Goal: Transaction & Acquisition: Book appointment/travel/reservation

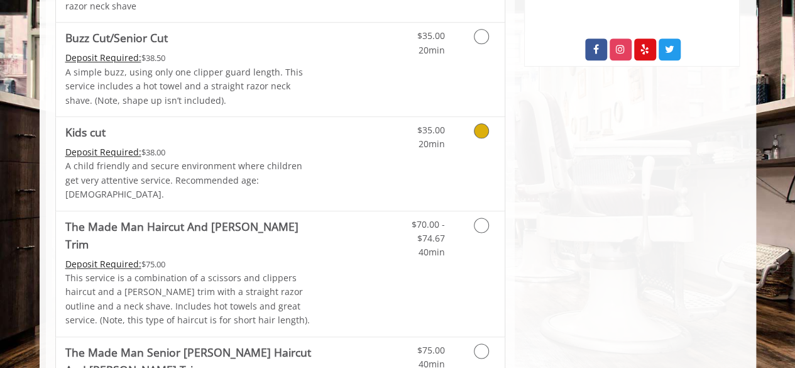
scroll to position [753, 0]
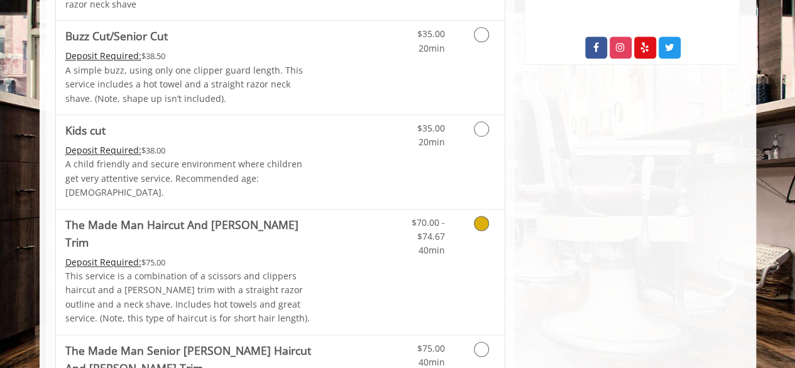
click at [482, 216] on icon "Grooming services" at bounding box center [481, 223] width 15 height 15
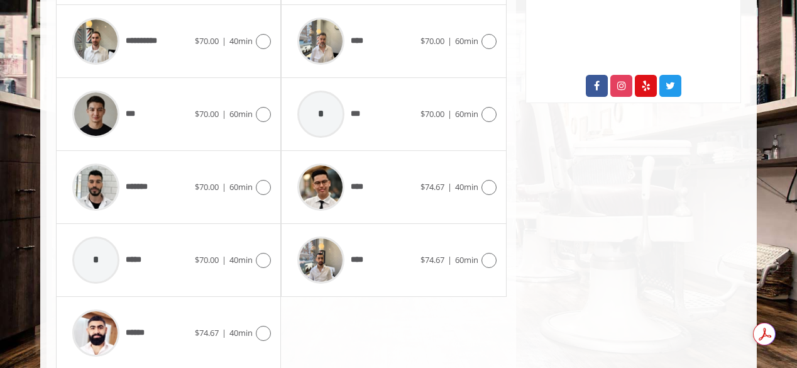
scroll to position [738, 0]
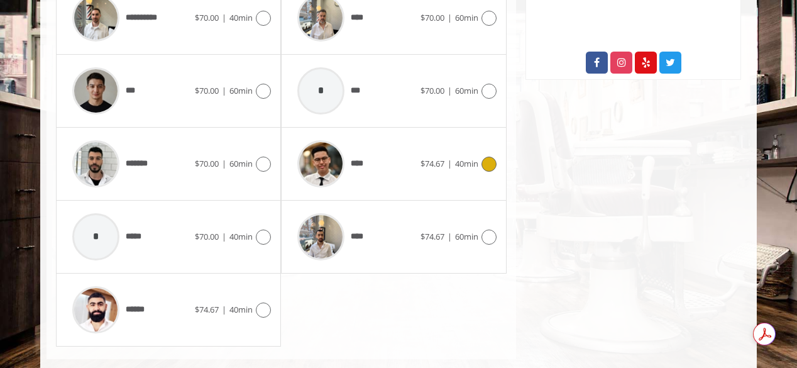
click at [487, 157] on icon at bounding box center [489, 164] width 15 height 15
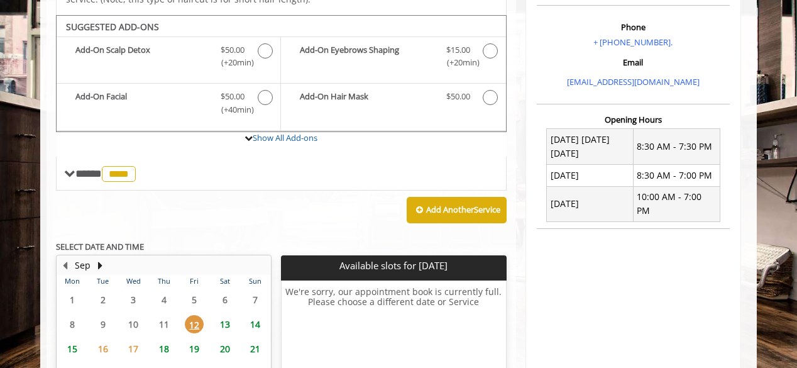
scroll to position [379, 0]
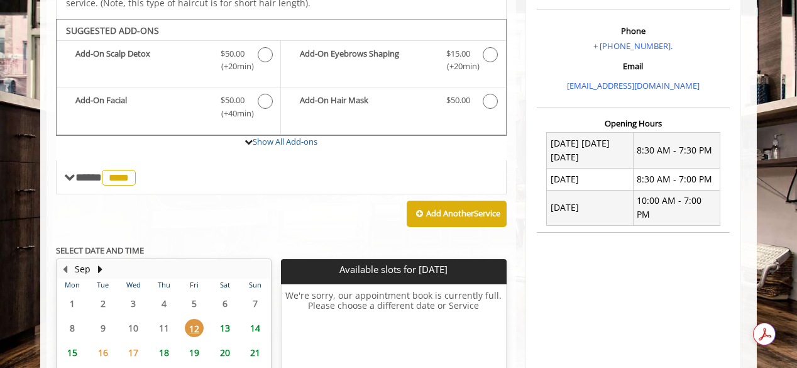
click at [226, 319] on span "13" at bounding box center [225, 328] width 19 height 18
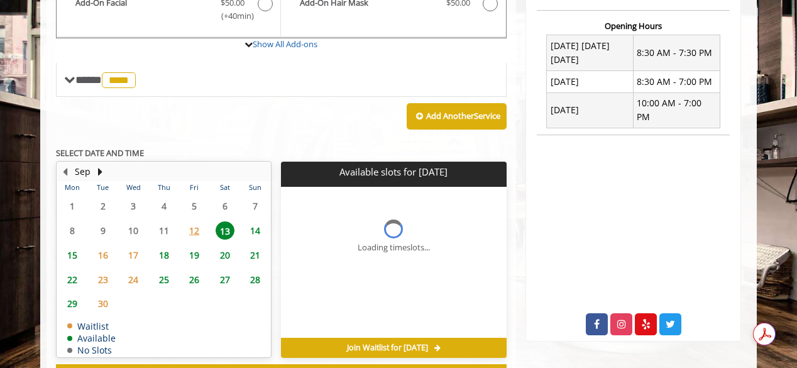
scroll to position [507, 0]
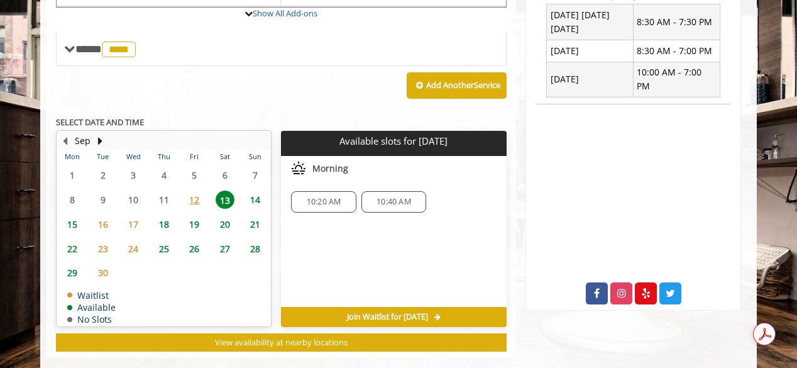
click at [259, 191] on span "14" at bounding box center [255, 200] width 19 height 18
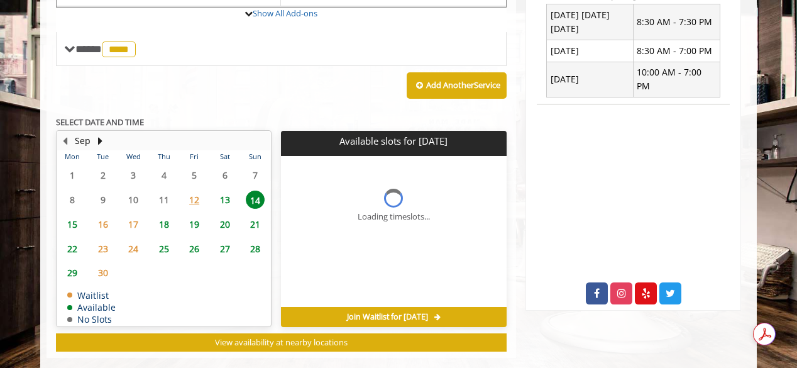
scroll to position [526, 0]
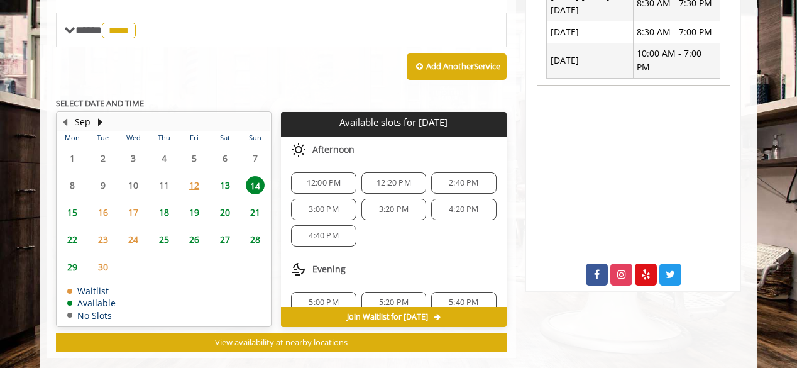
click at [76, 203] on span "15" at bounding box center [72, 212] width 19 height 18
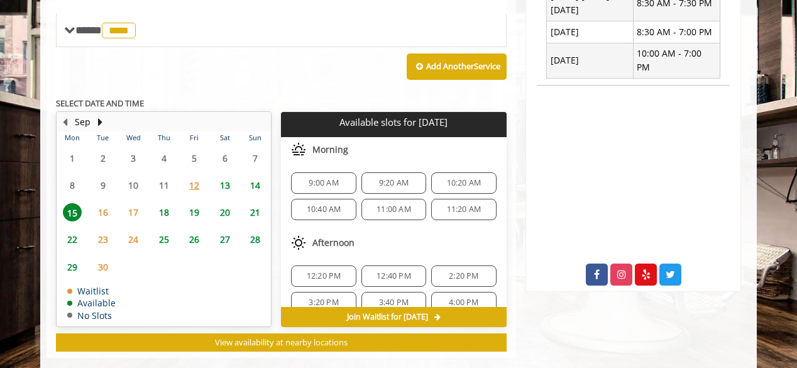
click at [226, 176] on span "13" at bounding box center [225, 185] width 19 height 18
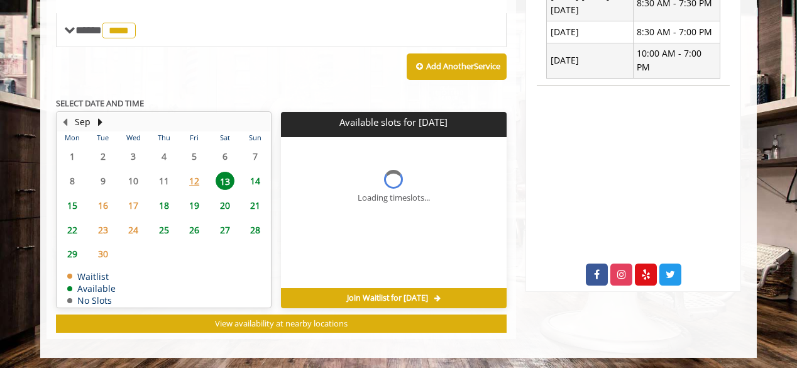
scroll to position [507, 0]
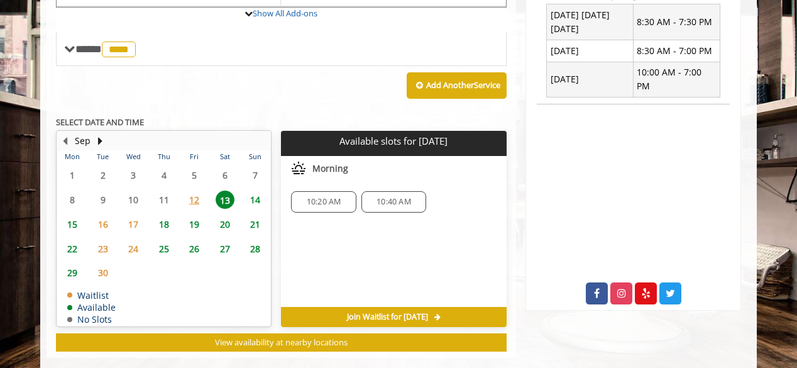
click at [195, 191] on span "12" at bounding box center [194, 200] width 19 height 18
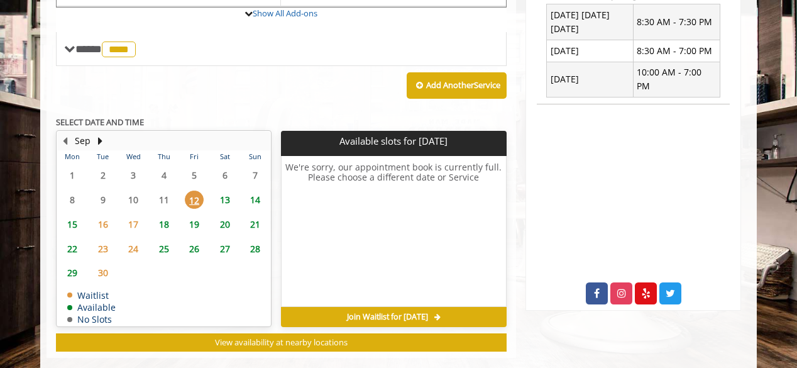
click at [220, 191] on span "13" at bounding box center [225, 200] width 19 height 18
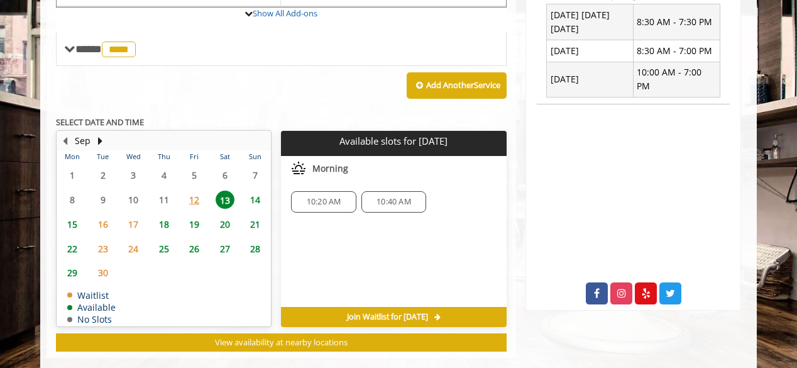
click at [252, 191] on span "14" at bounding box center [255, 200] width 19 height 18
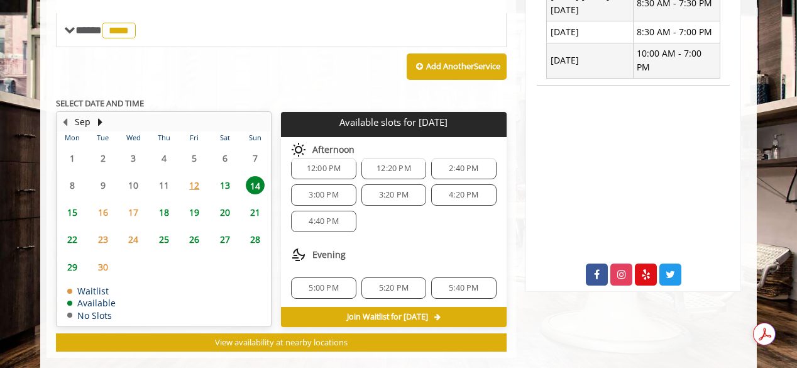
scroll to position [0, 0]
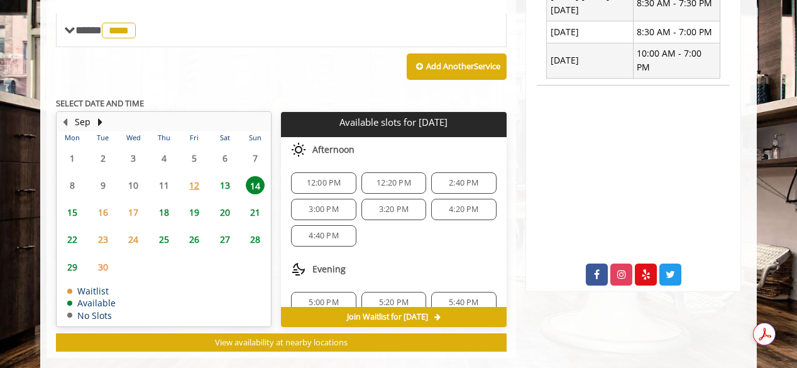
click at [231, 176] on span "13" at bounding box center [225, 185] width 19 height 18
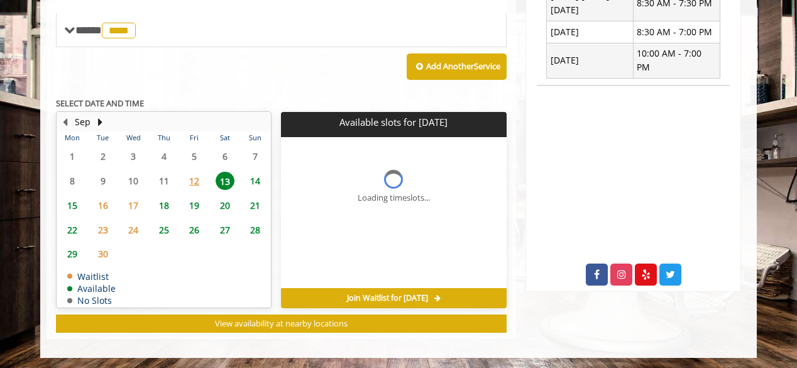
scroll to position [507, 0]
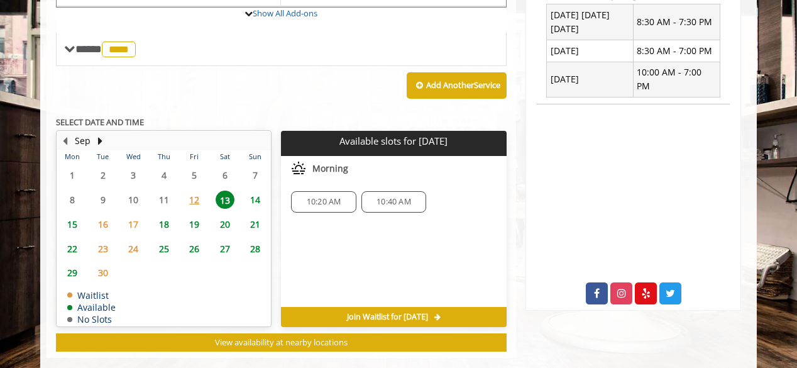
click at [197, 191] on span "12" at bounding box center [194, 200] width 19 height 18
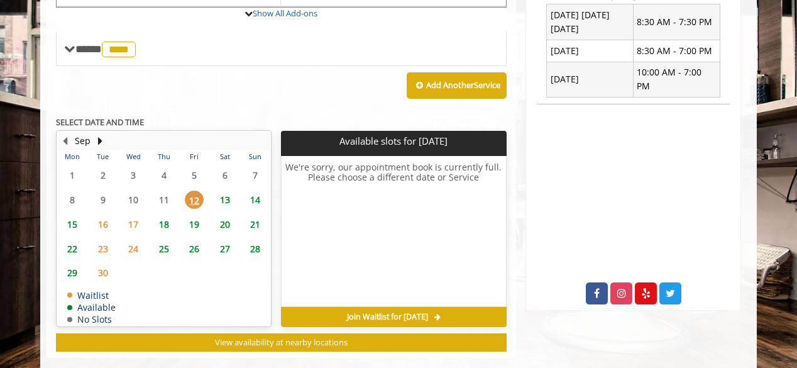
click at [251, 191] on span "14" at bounding box center [255, 200] width 19 height 18
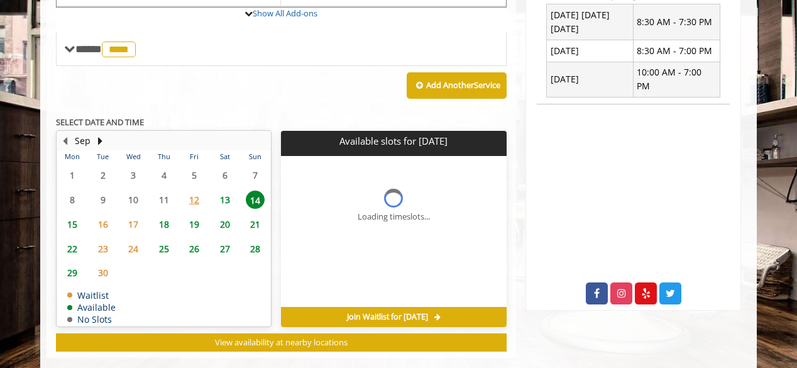
scroll to position [526, 0]
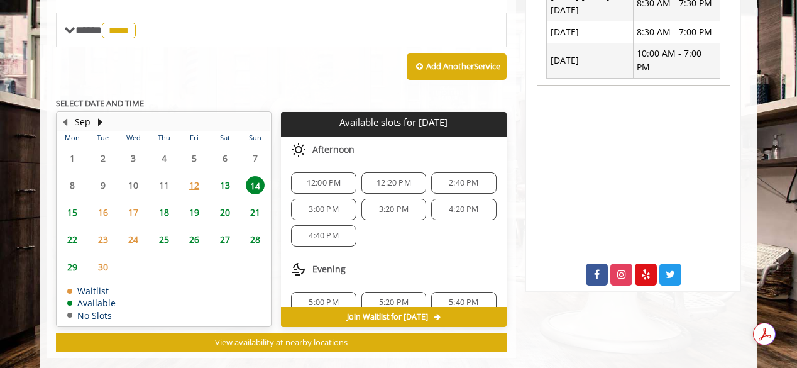
click at [387, 204] on span "3:20 PM" at bounding box center [394, 209] width 30 height 10
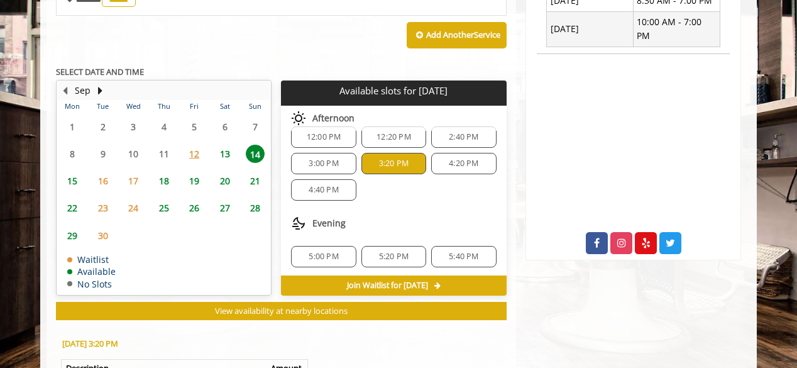
scroll to position [752, 0]
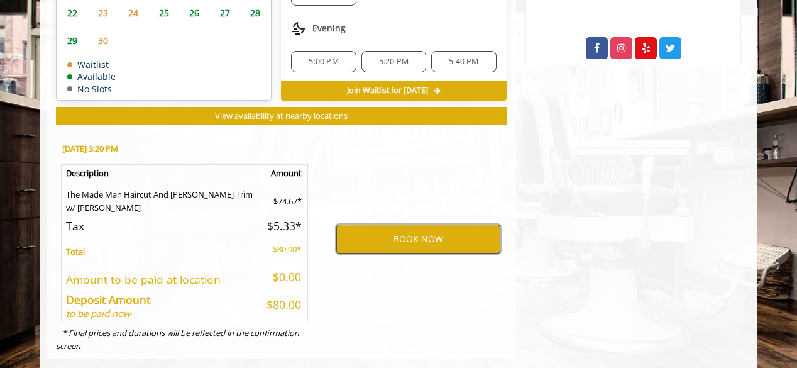
click at [411, 224] on button "BOOK NOW" at bounding box center [418, 238] width 164 height 29
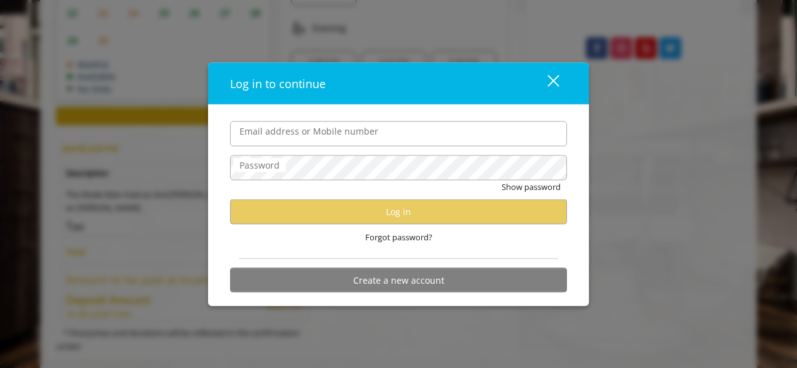
type input "**********"
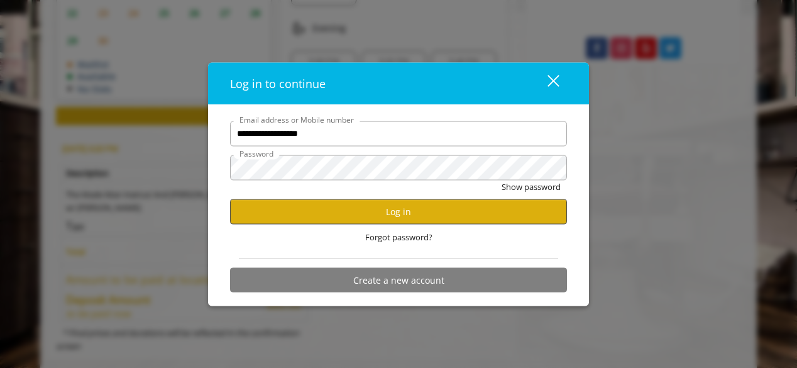
scroll to position [0, 0]
click at [375, 213] on button "Log in" at bounding box center [398, 211] width 337 height 25
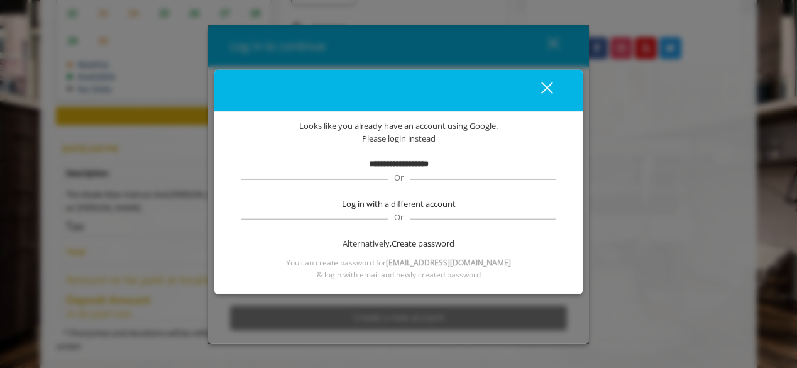
click at [399, 167] on b "**********" at bounding box center [399, 164] width 60 height 8
click at [395, 133] on span "Please login instead" at bounding box center [399, 138] width 74 height 13
click at [369, 163] on b "**********" at bounding box center [399, 164] width 60 height 8
click at [548, 85] on div "close dialog" at bounding box center [547, 88] width 12 height 12
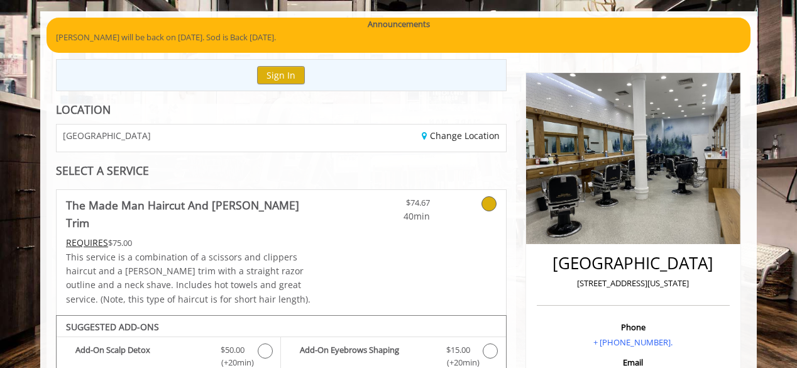
scroll to position [82, 0]
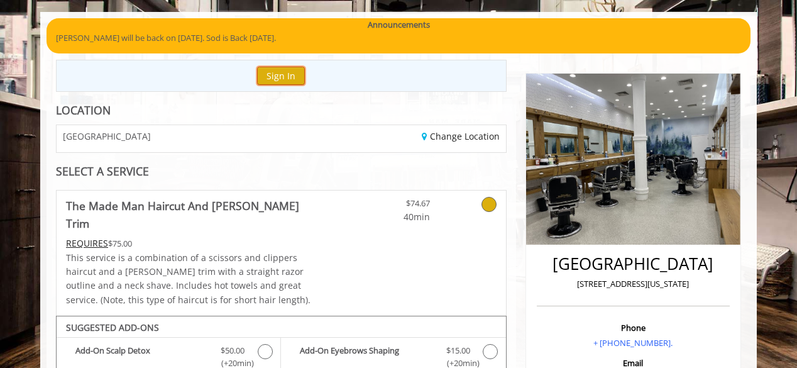
click at [285, 76] on button "Sign In" at bounding box center [281, 76] width 48 height 18
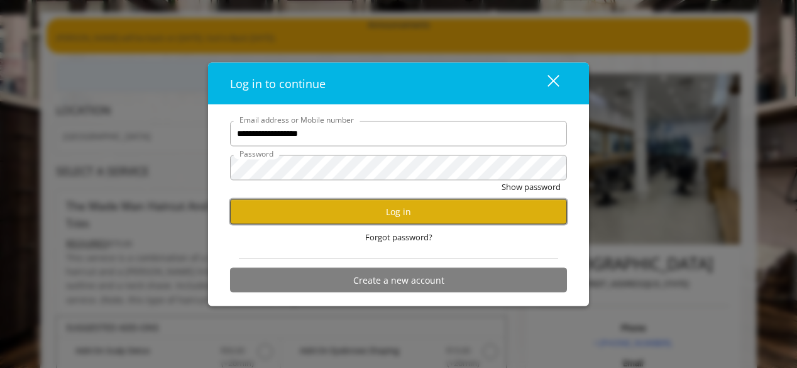
click at [362, 204] on button "Log in" at bounding box center [398, 211] width 337 height 25
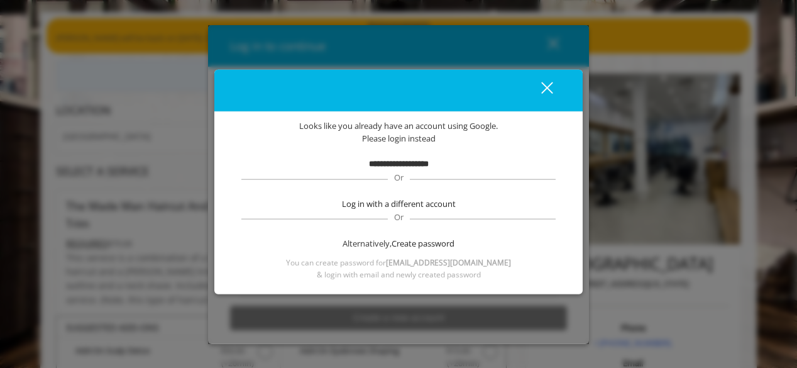
click at [547, 93] on div "close" at bounding box center [539, 90] width 25 height 19
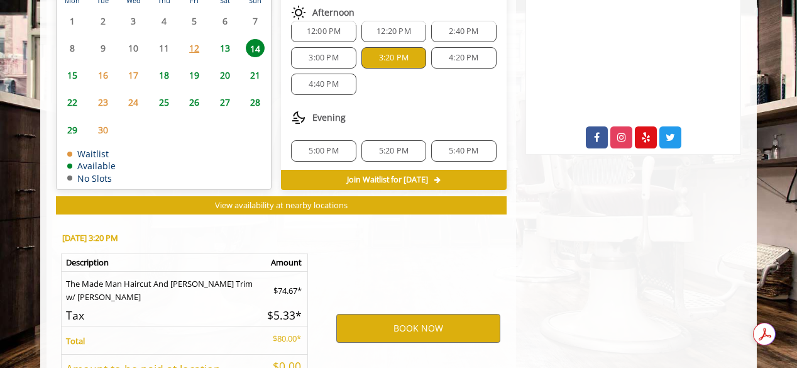
scroll to position [664, 0]
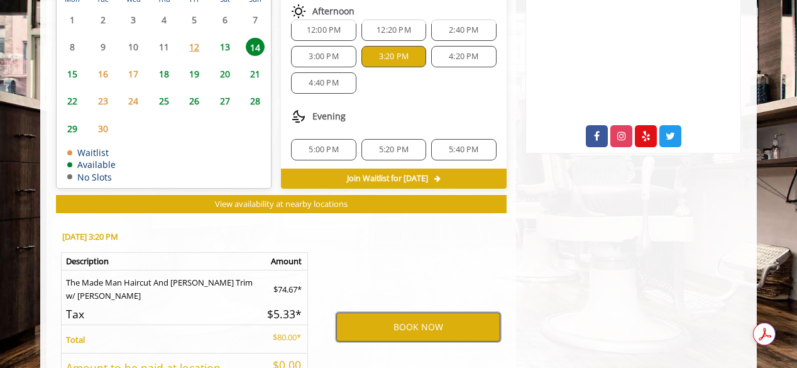
click at [390, 312] on button "BOOK NOW" at bounding box center [418, 326] width 164 height 29
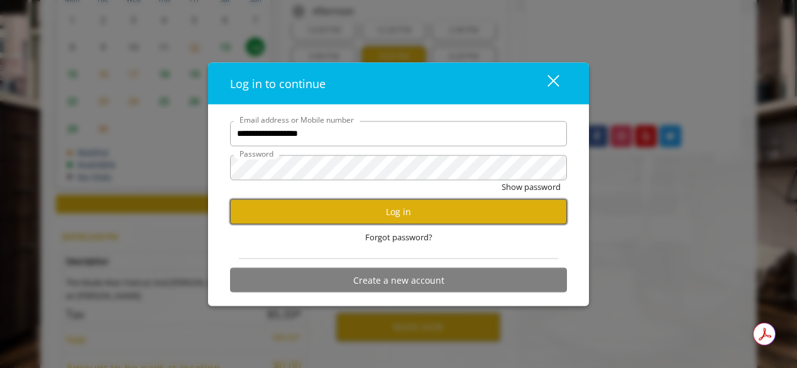
click at [396, 206] on button "Log in" at bounding box center [398, 211] width 337 height 25
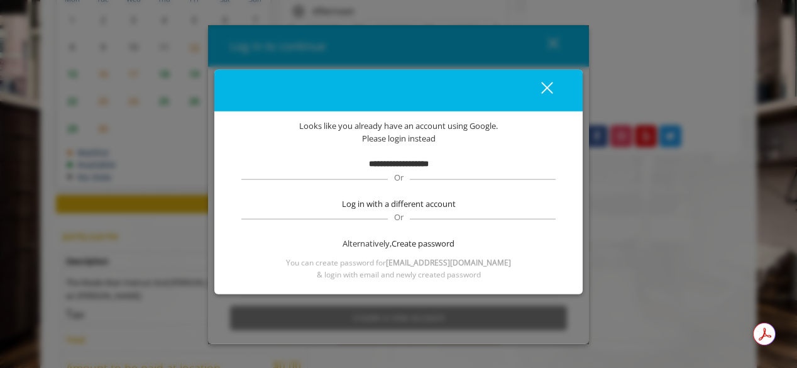
click at [552, 86] on button "close" at bounding box center [539, 90] width 43 height 26
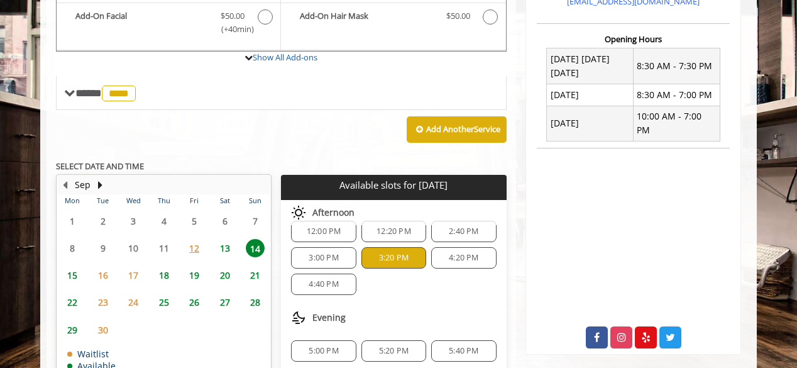
scroll to position [0, 0]
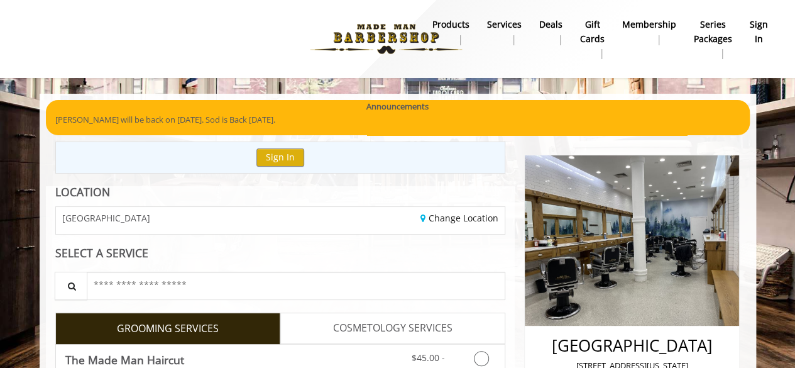
scroll to position [4, 0]
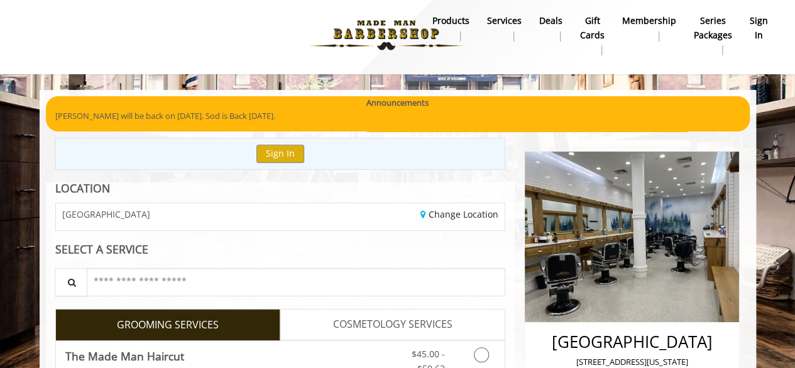
click at [754, 33] on b "sign in" at bounding box center [759, 28] width 18 height 28
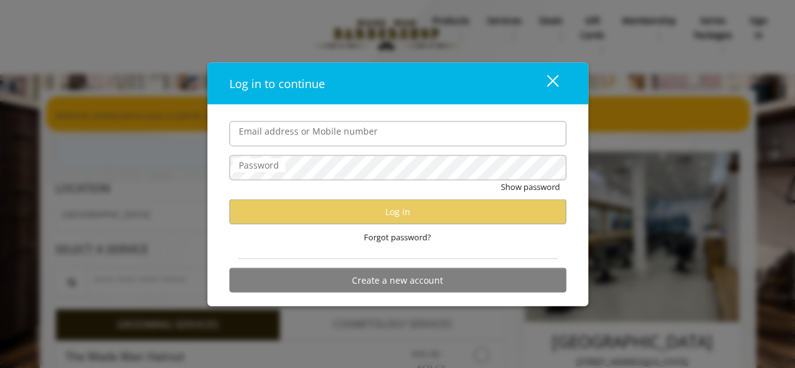
type input "**********"
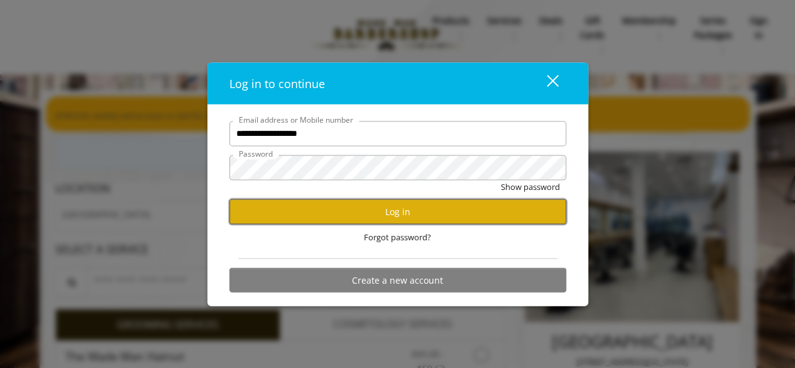
click at [382, 216] on button "Log in" at bounding box center [398, 211] width 337 height 25
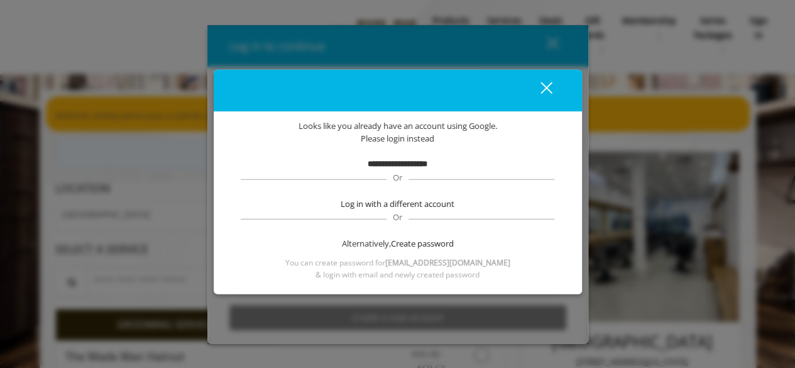
click at [541, 87] on div "close" at bounding box center [538, 90] width 25 height 19
